Goal: Navigation & Orientation: Find specific page/section

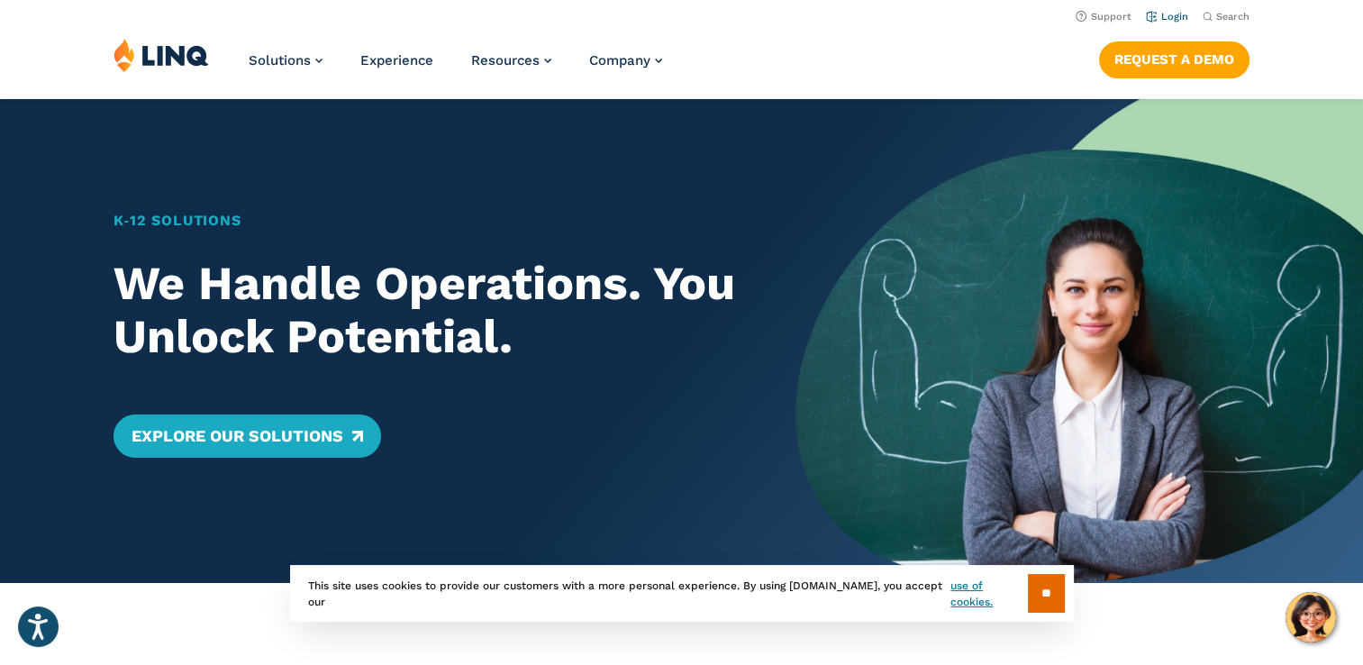
click at [1166, 17] on link "Login" at bounding box center [1167, 17] width 42 height 12
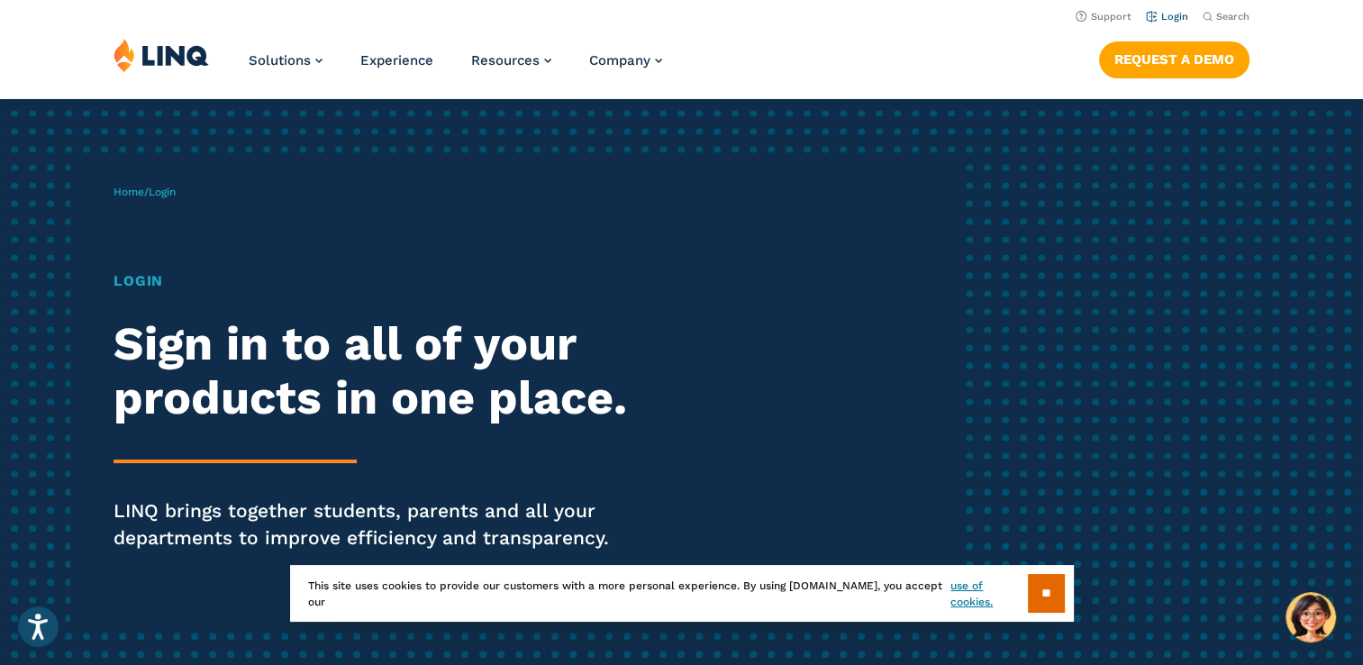
click at [1180, 23] on li "Login" at bounding box center [1167, 15] width 42 height 20
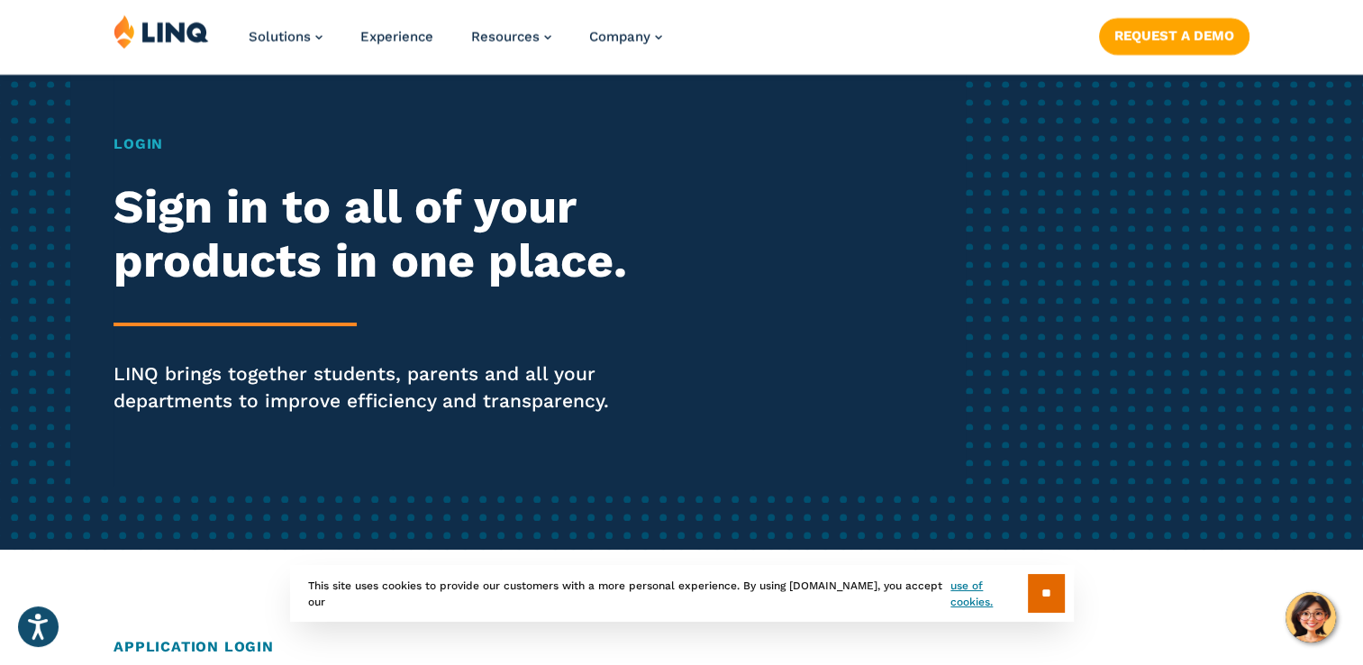
scroll to position [139, 0]
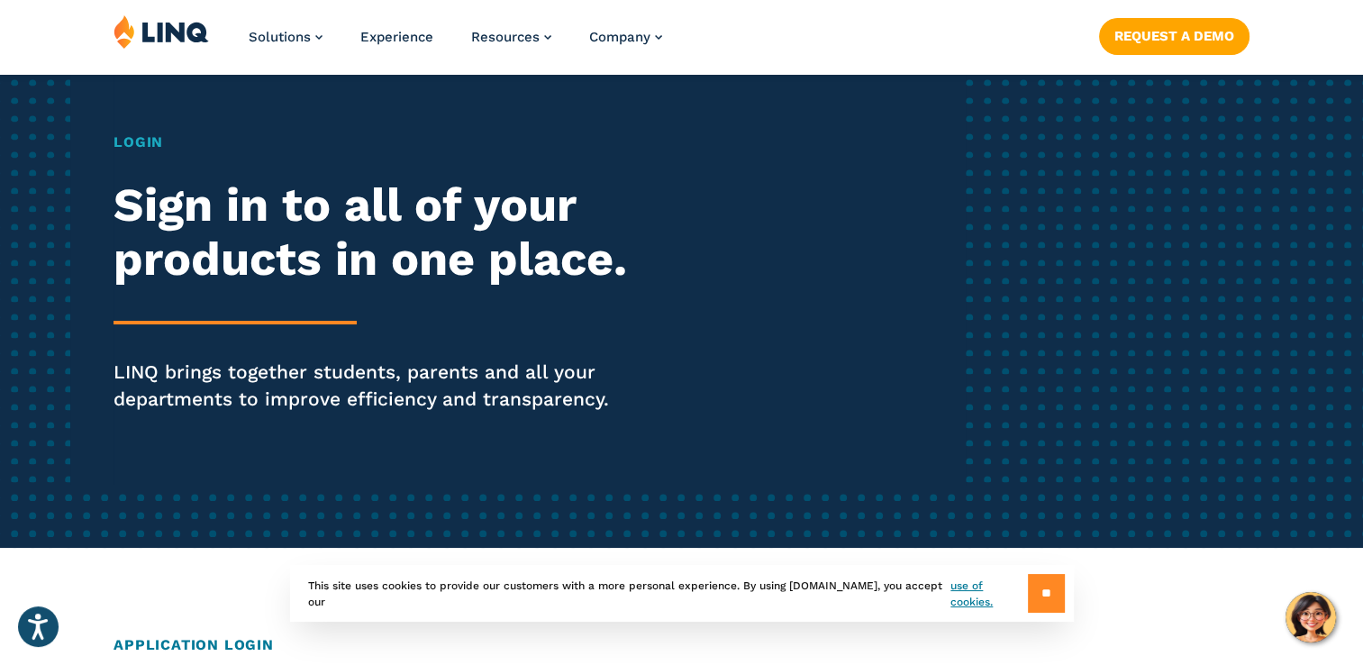
click at [1029, 596] on input "**" at bounding box center [1046, 593] width 37 height 39
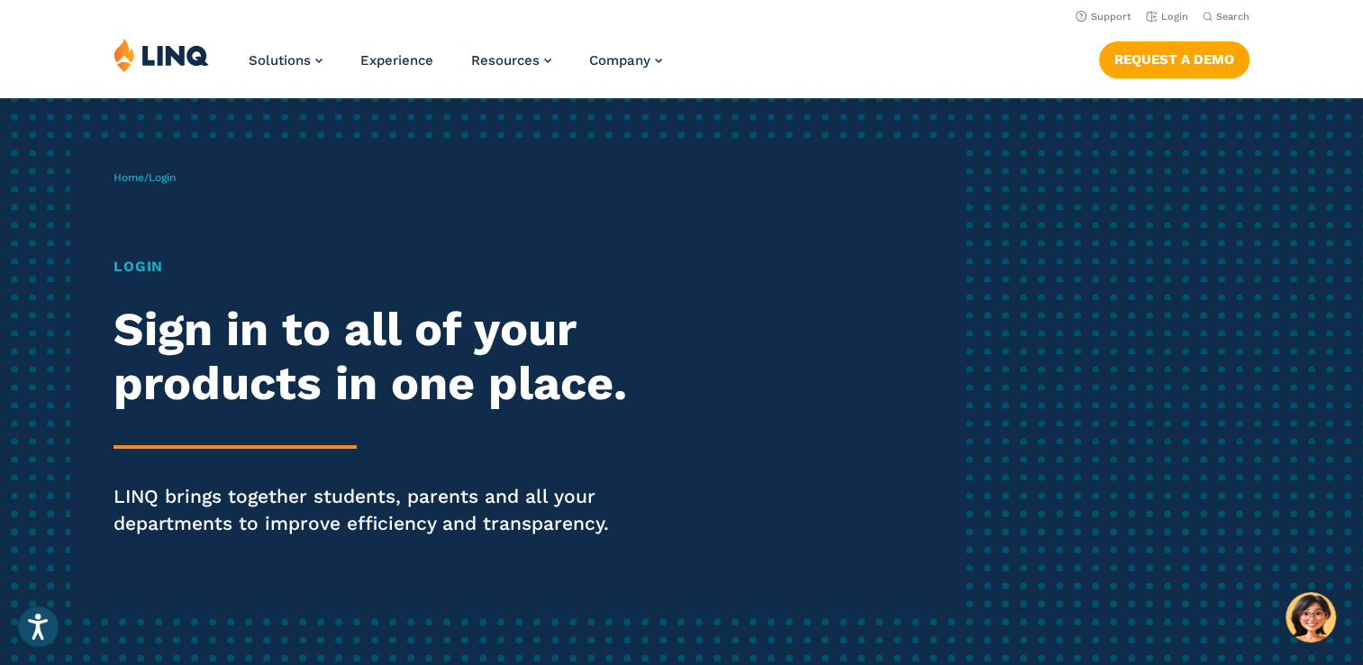
scroll to position [0, 0]
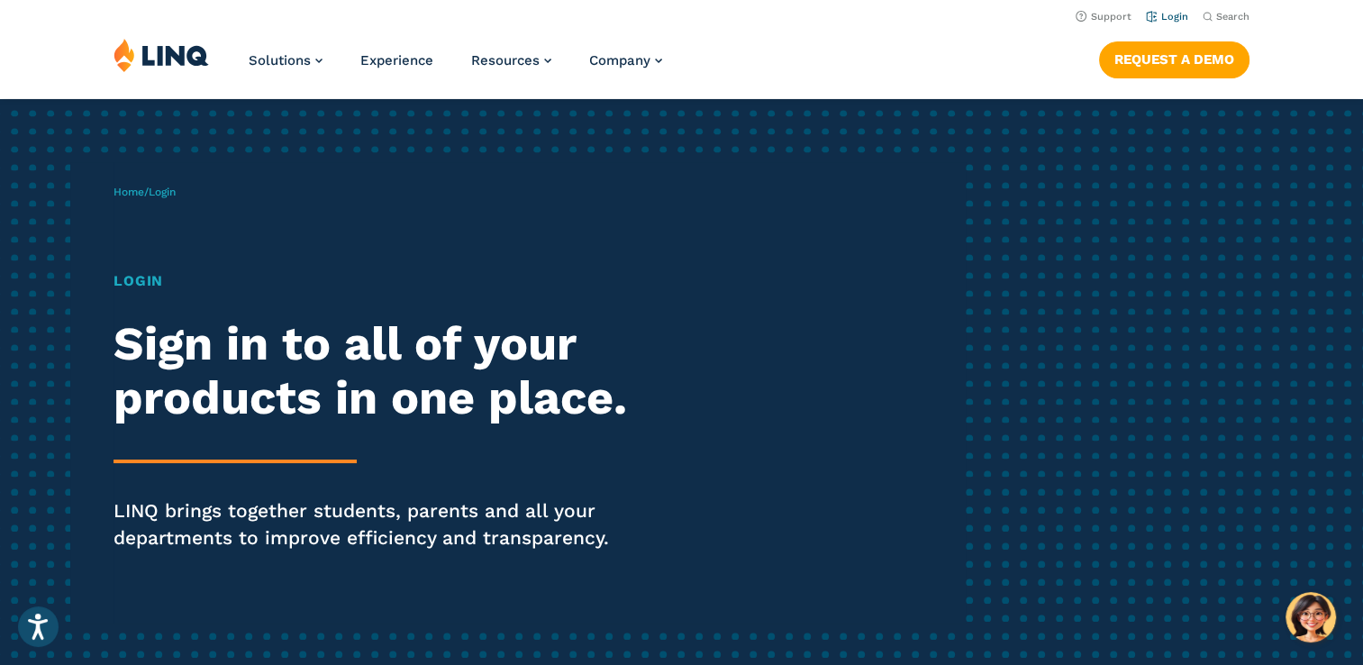
click at [1169, 14] on link "Login" at bounding box center [1167, 17] width 42 height 12
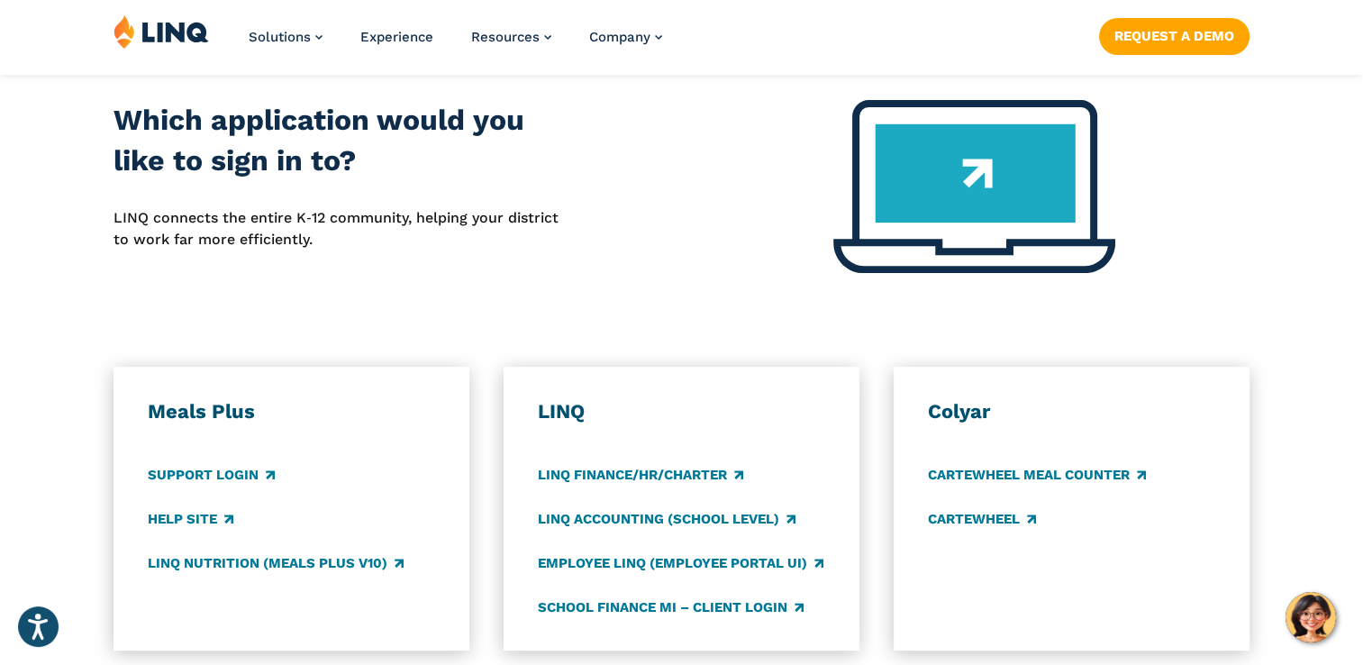
scroll to position [733, 0]
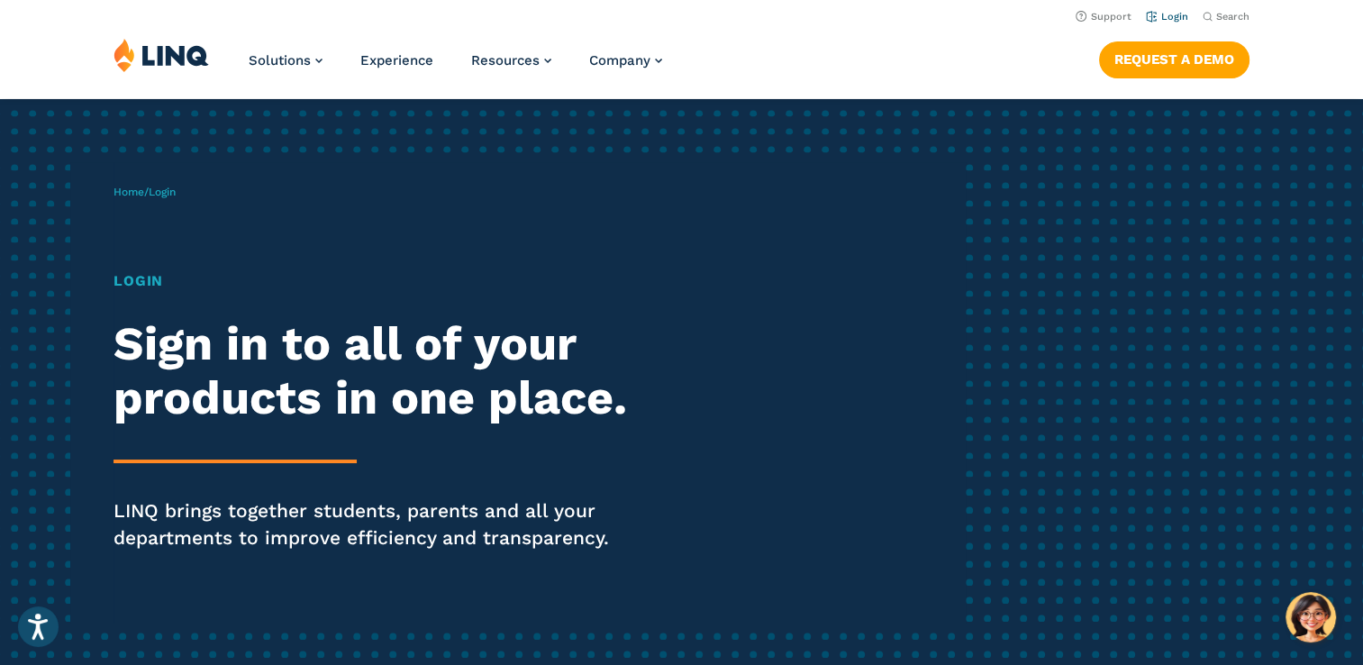
click at [1167, 15] on link "Login" at bounding box center [1167, 17] width 42 height 12
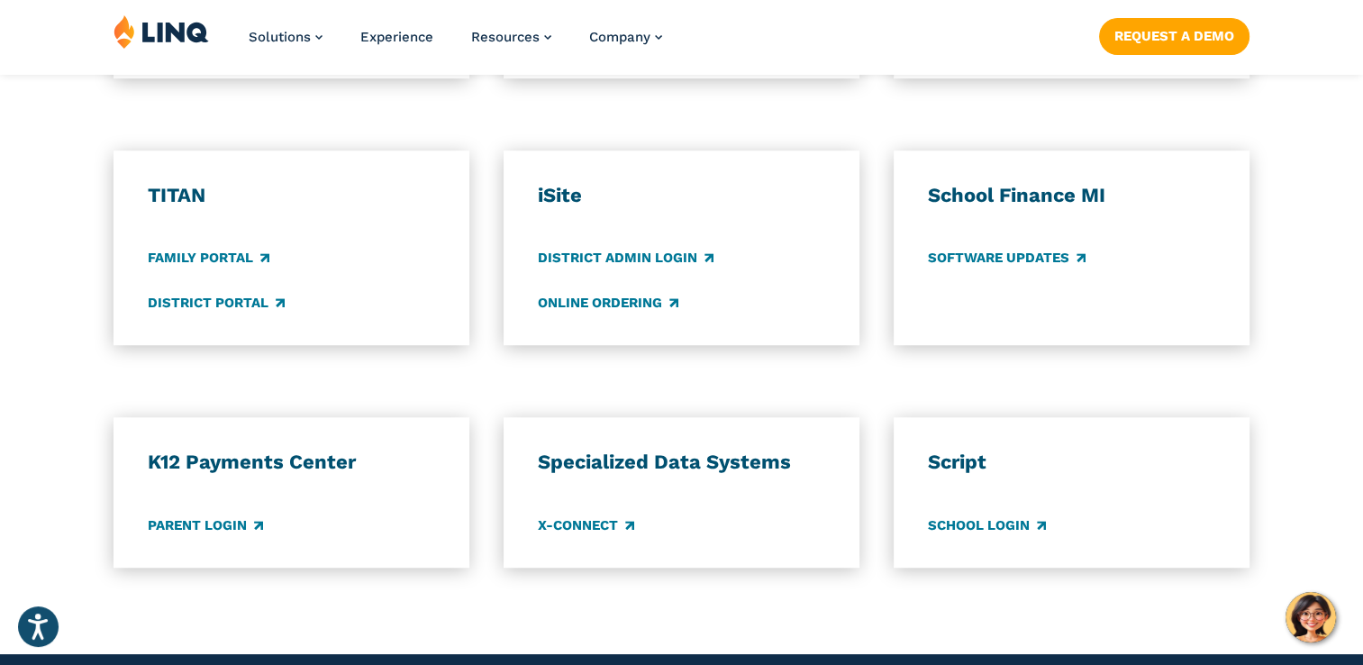
scroll to position [1297, 0]
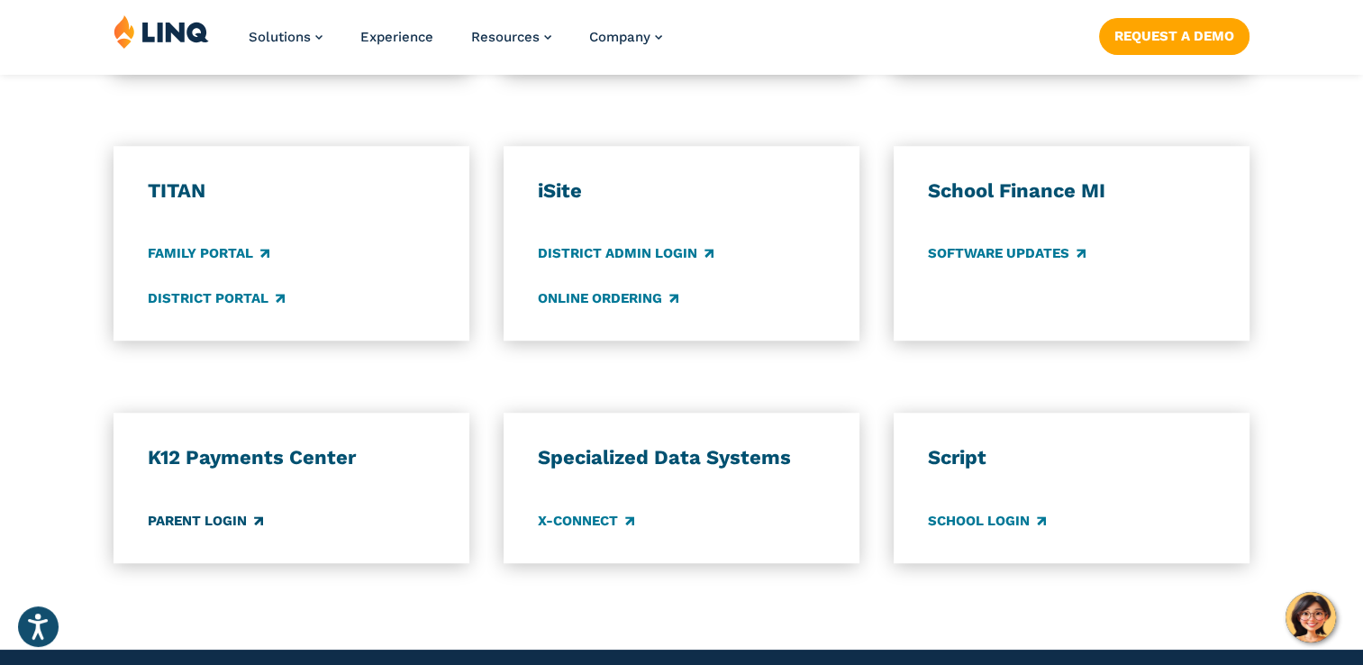
click at [242, 524] on link "Parent Login" at bounding box center [205, 521] width 115 height 20
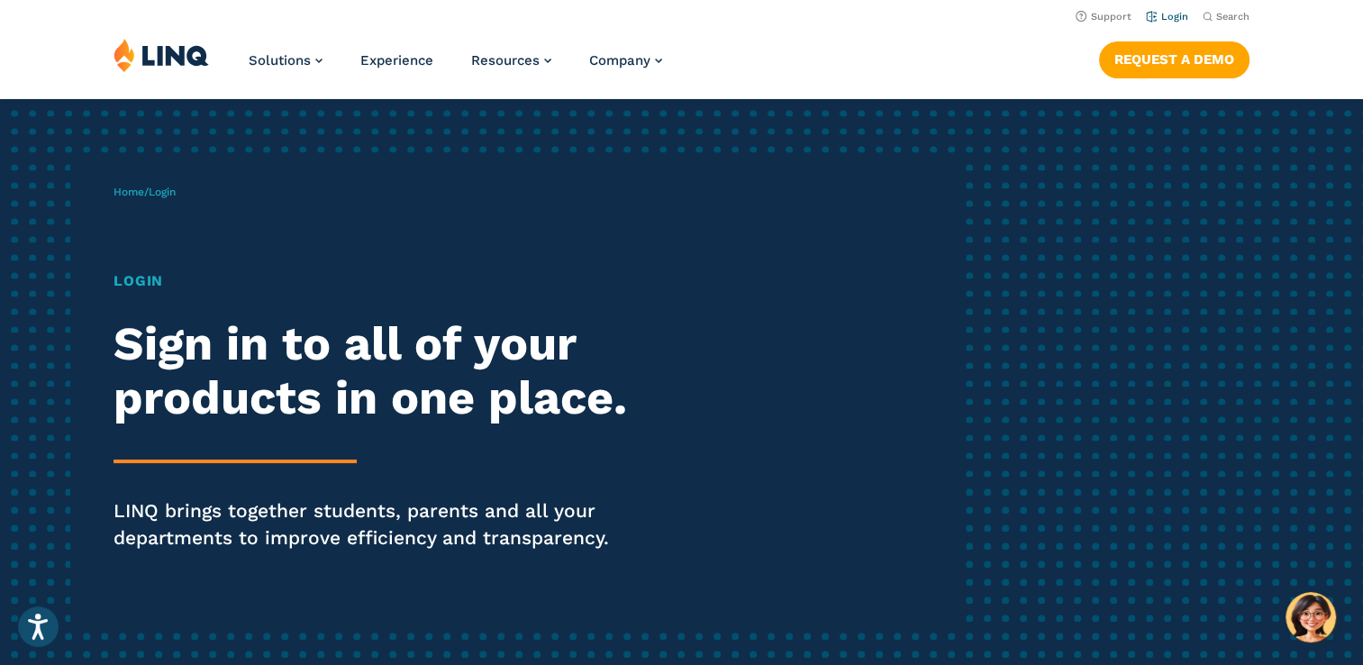
click at [1174, 22] on link "Login" at bounding box center [1167, 17] width 42 height 12
